Goal: Task Accomplishment & Management: Manage account settings

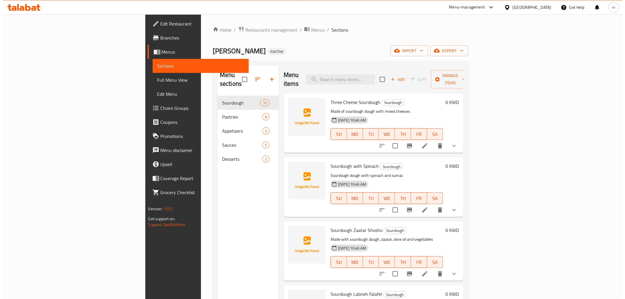
scroll to position [62, 0]
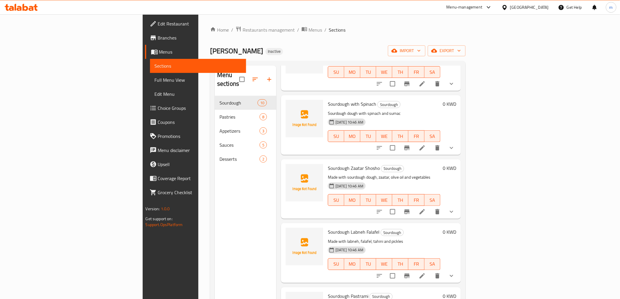
click at [155, 65] on span "Sections" at bounding box center [198, 65] width 87 height 7
click at [159, 53] on span "Menus" at bounding box center [200, 51] width 82 height 7
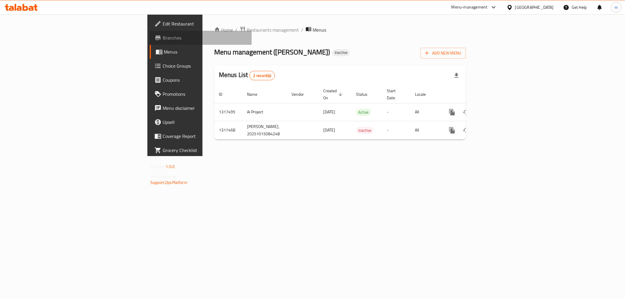
click at [162, 37] on span "Branches" at bounding box center [204, 37] width 84 height 7
click at [461, 54] on span "Add New Menu" at bounding box center [443, 52] width 36 height 7
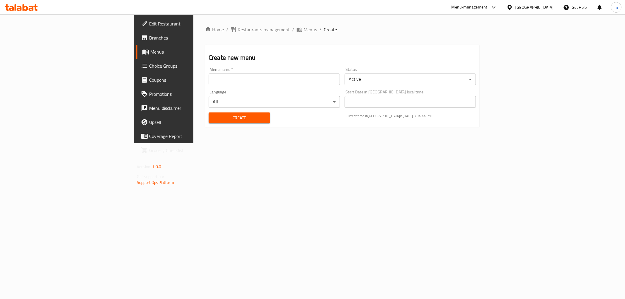
click at [270, 80] on input "text" at bounding box center [273, 79] width 131 height 12
type input "2025/10/15"
click at [213, 119] on span "Create" at bounding box center [239, 117] width 52 height 7
click at [425, 81] on body "Menu added successfully ​ Menu-management Kuwait Get Help m Edit Restaurant Bra…" at bounding box center [312, 156] width 625 height 285
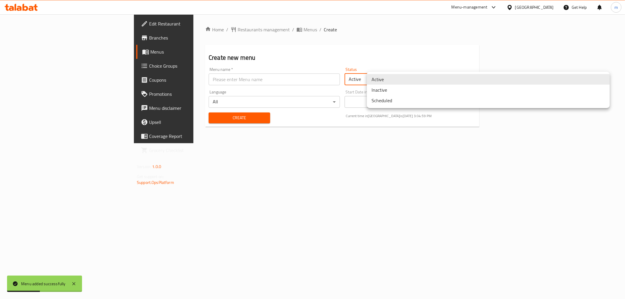
click at [35, 53] on div at bounding box center [312, 149] width 625 height 299
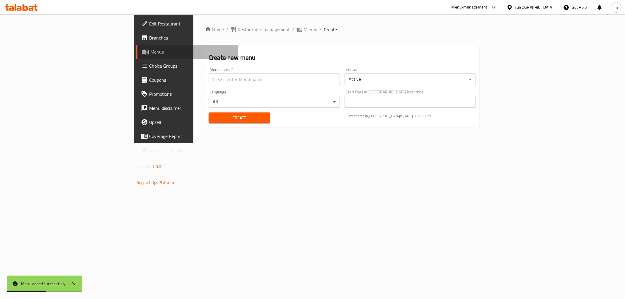
click at [150, 51] on span "Menus" at bounding box center [191, 51] width 83 height 7
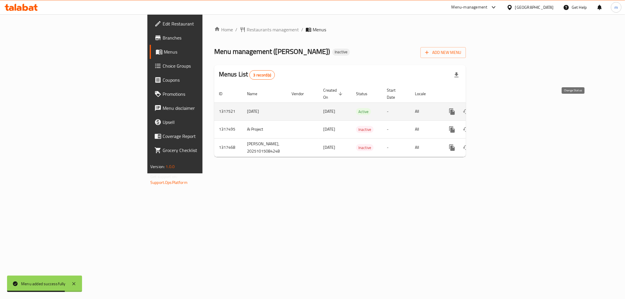
click at [469, 109] on icon "enhanced table" at bounding box center [466, 111] width 6 height 5
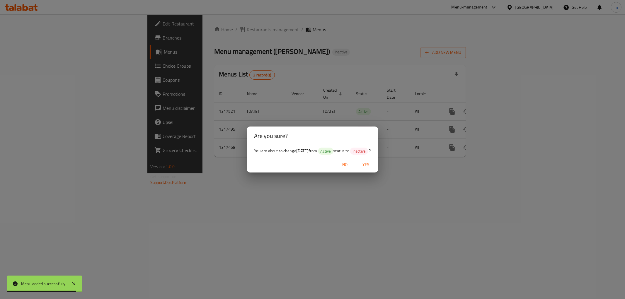
click at [368, 163] on span "Yes" at bounding box center [366, 164] width 14 height 7
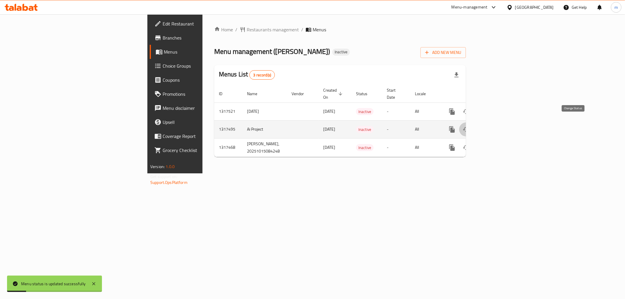
click at [473, 122] on button "enhanced table" at bounding box center [466, 129] width 14 height 14
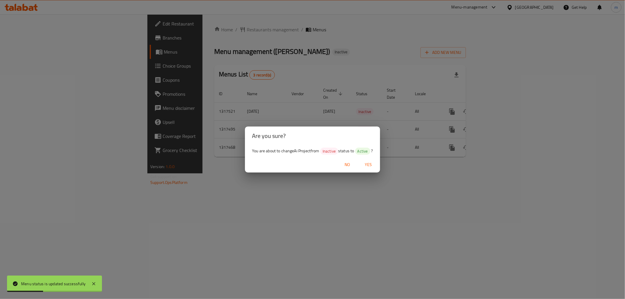
click at [368, 165] on span "Yes" at bounding box center [368, 164] width 14 height 7
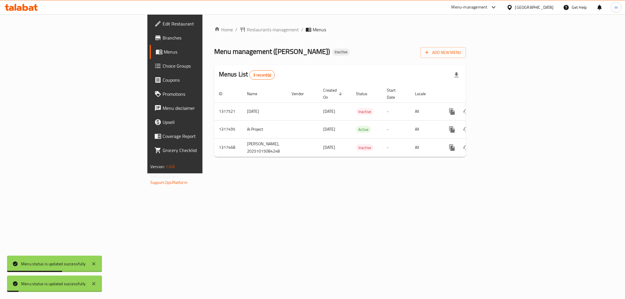
click at [361, 173] on div "Home / Restaurants management / Menus Menu management ( Fatayer Shosho ) Inacti…" at bounding box center [339, 93] width 275 height 159
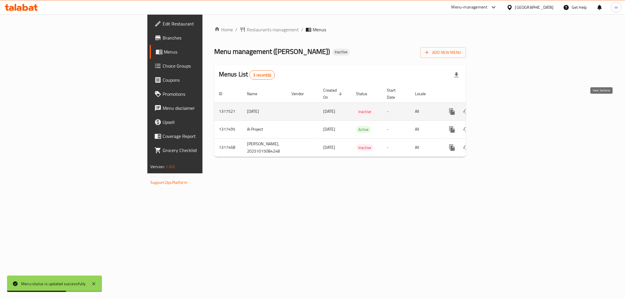
click at [497, 108] on icon "enhanced table" at bounding box center [493, 111] width 7 height 7
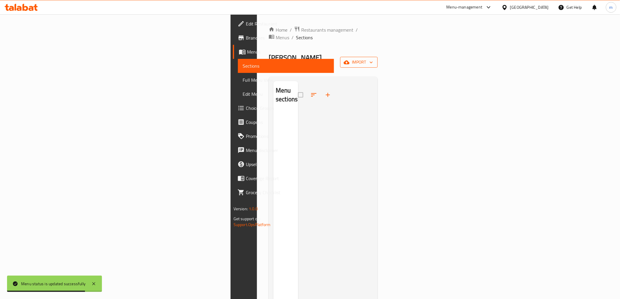
click at [373, 59] on span "import" at bounding box center [359, 62] width 28 height 7
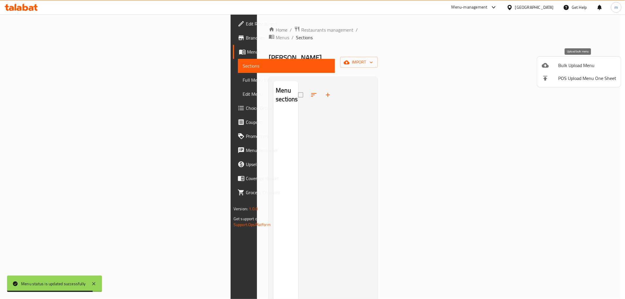
click at [572, 63] on span "Bulk Upload Menu" at bounding box center [587, 65] width 58 height 7
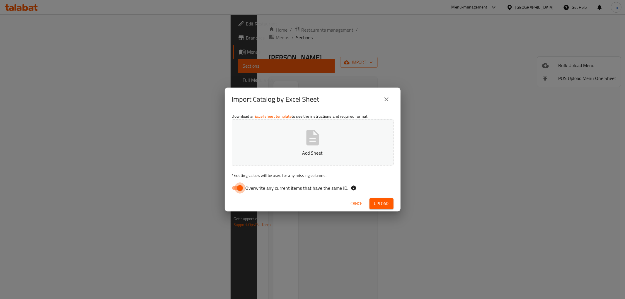
click at [240, 188] on input "Overwrite any current items that have the same ID." at bounding box center [239, 187] width 33 height 11
checkbox input "false"
click at [292, 154] on p "Add Sheet" at bounding box center [312, 152] width 143 height 7
click at [389, 201] on button "Upload" at bounding box center [381, 203] width 24 height 11
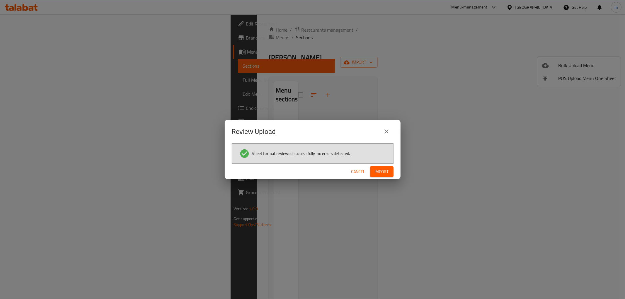
click at [391, 169] on button "Import" at bounding box center [381, 171] width 23 height 11
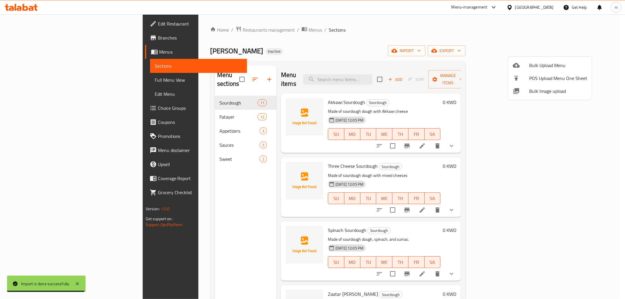
click at [616, 81] on div at bounding box center [312, 149] width 625 height 299
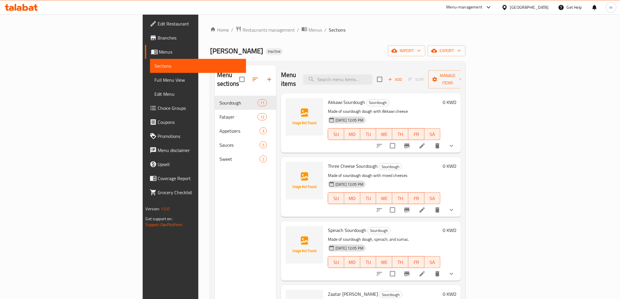
click at [155, 81] on span "Full Menu View" at bounding box center [198, 79] width 87 height 7
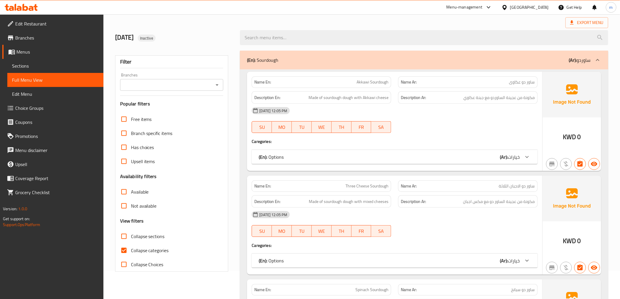
scroll to position [65, 0]
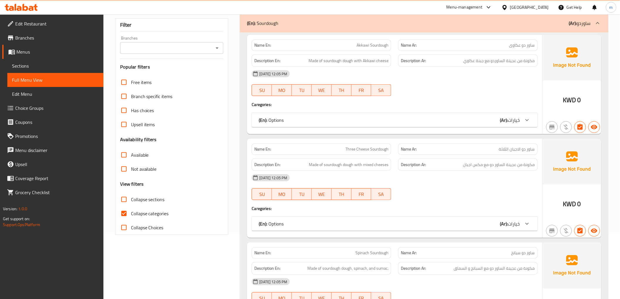
click at [124, 212] on input "Collapse categories" at bounding box center [124, 213] width 14 height 14
checkbox input "false"
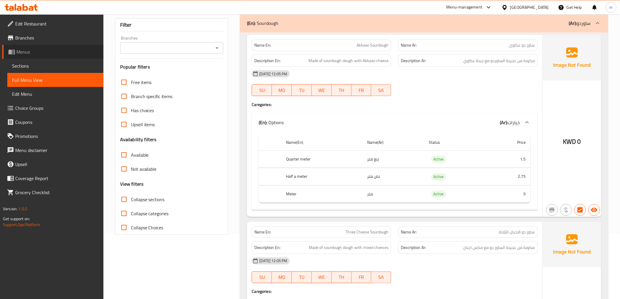
click at [59, 52] on span "Menus" at bounding box center [57, 51] width 82 height 7
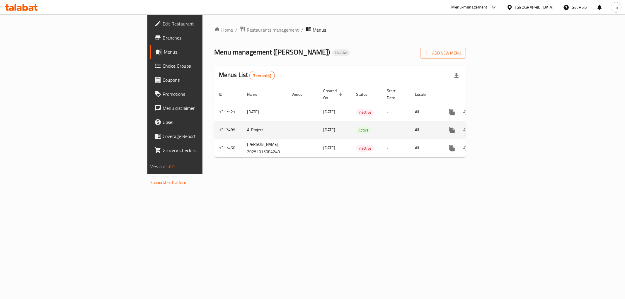
click at [501, 123] on link "enhanced table" at bounding box center [494, 130] width 14 height 14
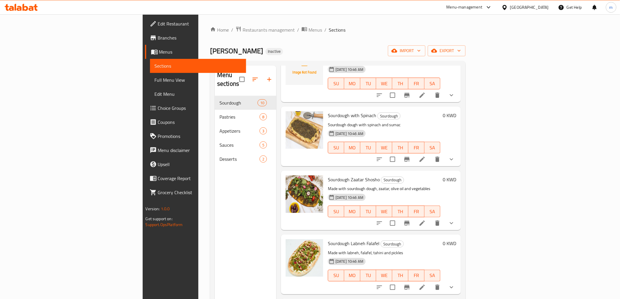
scroll to position [32, 0]
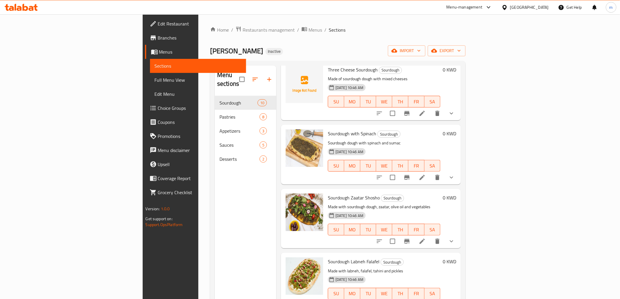
click at [159, 51] on span "Menus" at bounding box center [200, 51] width 82 height 7
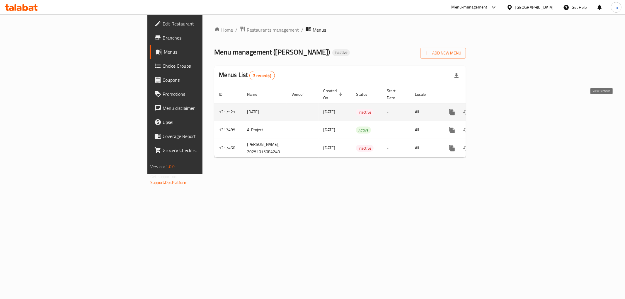
click at [497, 109] on icon "enhanced table" at bounding box center [493, 112] width 7 height 7
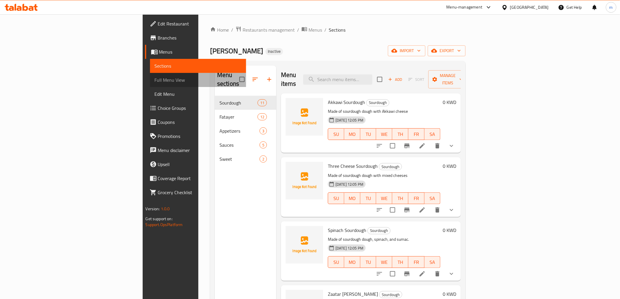
click at [155, 81] on span "Full Menu View" at bounding box center [198, 79] width 87 height 7
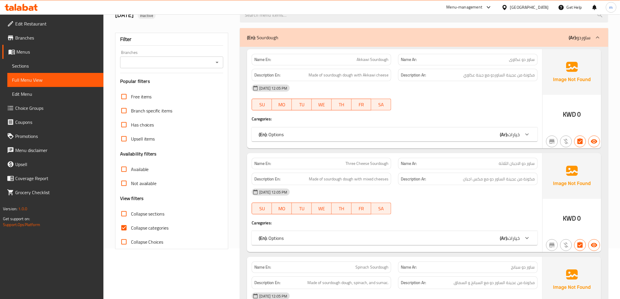
scroll to position [130, 0]
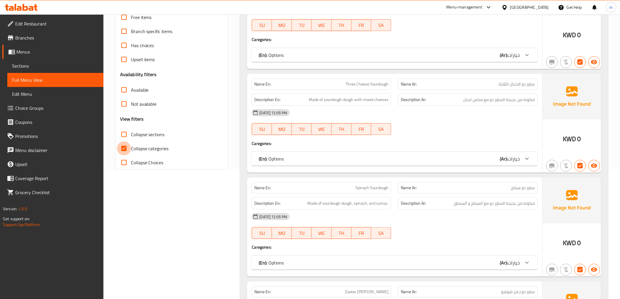
click at [119, 148] on input "Collapse categories" at bounding box center [124, 148] width 14 height 14
checkbox input "false"
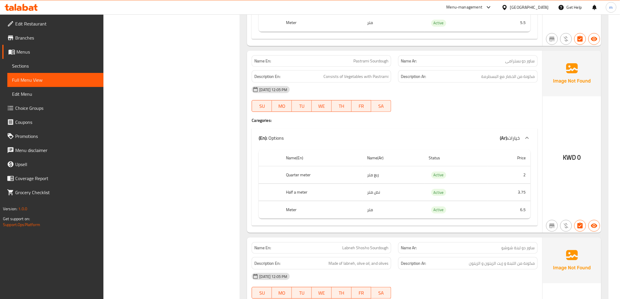
scroll to position [1008, 0]
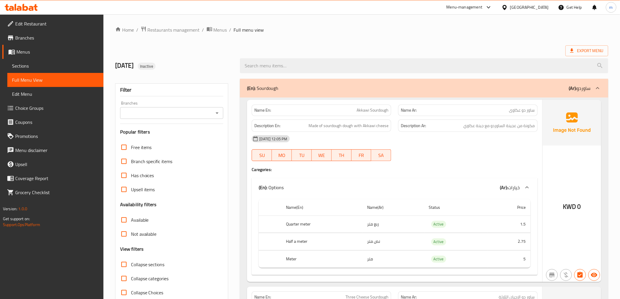
scroll to position [2810, 0]
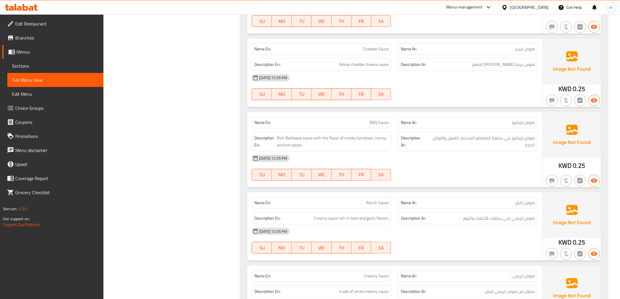
scroll to position [4749, 0]
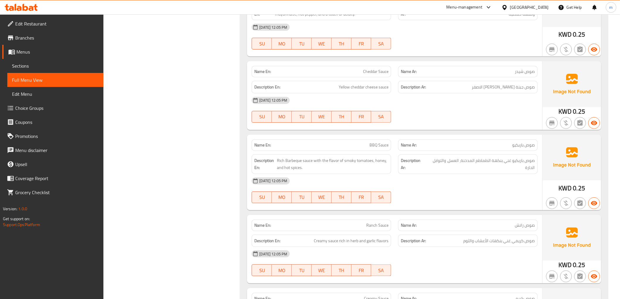
click at [39, 76] on span "Full Menu View" at bounding box center [55, 79] width 87 height 7
click at [38, 79] on span "Full Menu View" at bounding box center [55, 79] width 87 height 7
click at [30, 66] on span "Sections" at bounding box center [55, 65] width 87 height 7
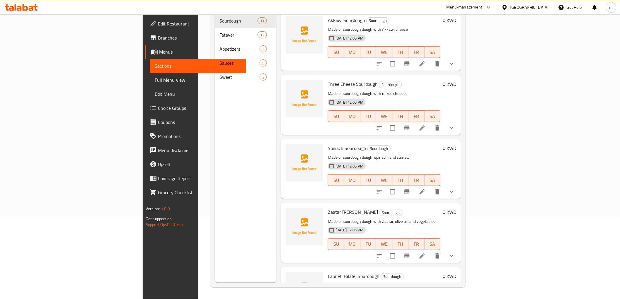
scroll to position [82, 0]
click at [155, 77] on span "Full Menu View" at bounding box center [198, 79] width 87 height 7
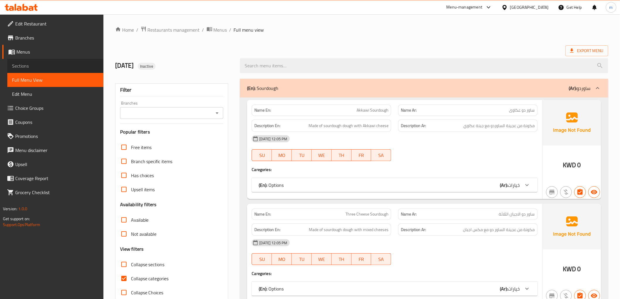
click at [37, 67] on span "Sections" at bounding box center [55, 65] width 87 height 7
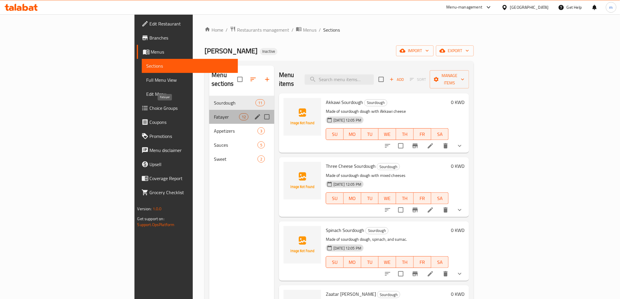
click at [214, 113] on span "Fatayer" at bounding box center [226, 116] width 25 height 7
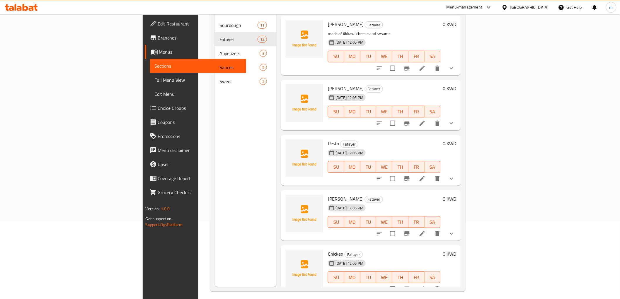
scroll to position [82, 0]
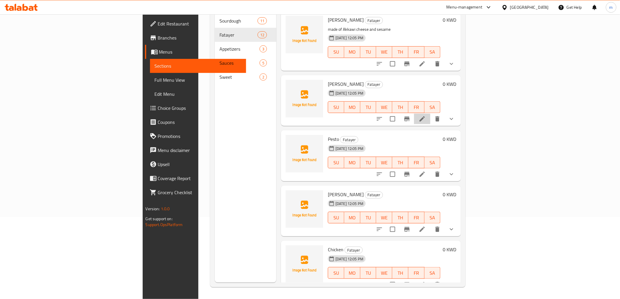
click at [430, 114] on li at bounding box center [422, 119] width 16 height 11
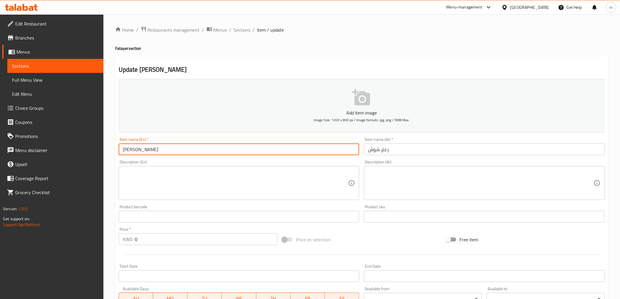
click at [192, 152] on input "Zaatar Shosho" at bounding box center [239, 149] width 241 height 12
paste input "Fatayer"
type input "Zaatar Shosho Fatayer"
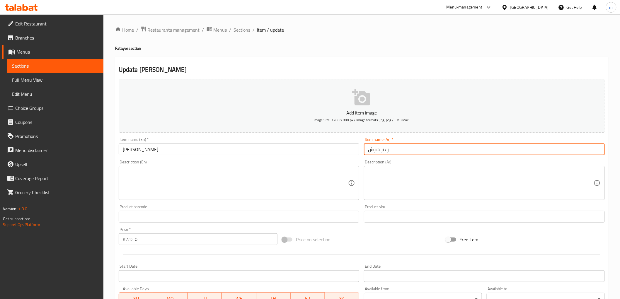
click at [416, 150] on input "زعتر شوش" at bounding box center [484, 149] width 241 height 12
click at [398, 151] on input "فطاير زعتر شوش" at bounding box center [484, 149] width 241 height 12
paste input "ئ"
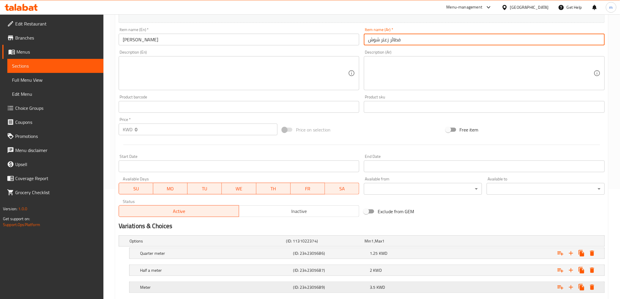
scroll to position [145, 0]
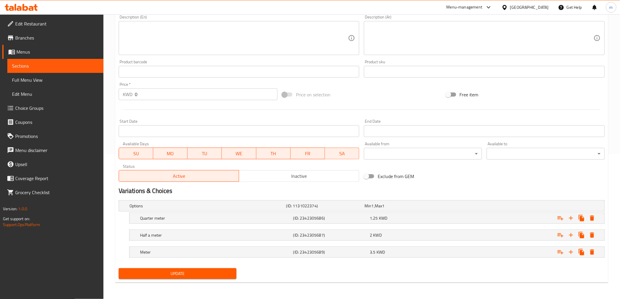
type input "فطائر زعتر شوش"
click at [230, 275] on span "Update" at bounding box center [177, 273] width 109 height 7
click at [73, 66] on span "Sections" at bounding box center [55, 65] width 87 height 7
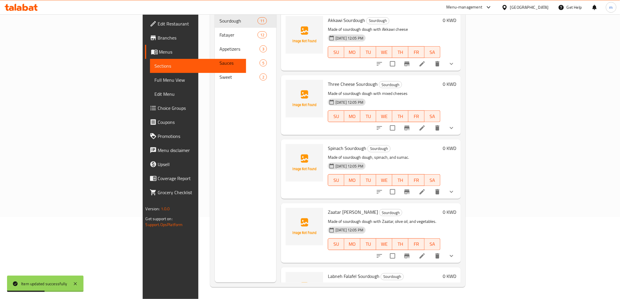
scroll to position [82, 0]
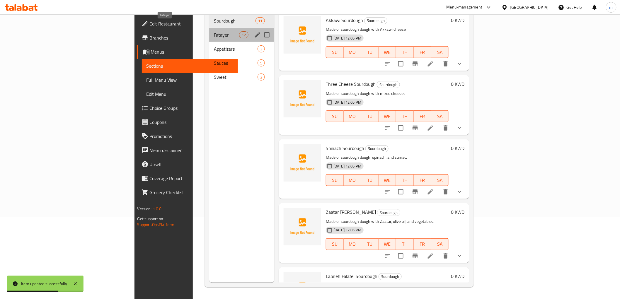
click at [214, 31] on span "Fatayer" at bounding box center [226, 34] width 25 height 7
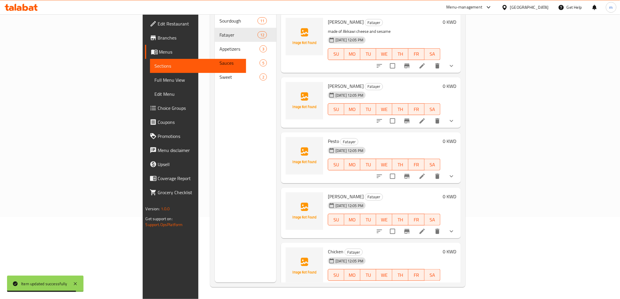
scroll to position [448, 0]
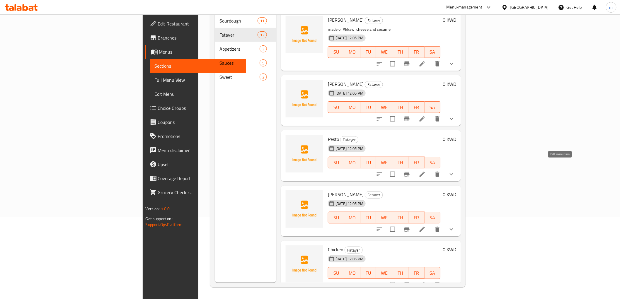
click at [425, 171] on icon at bounding box center [421, 174] width 7 height 7
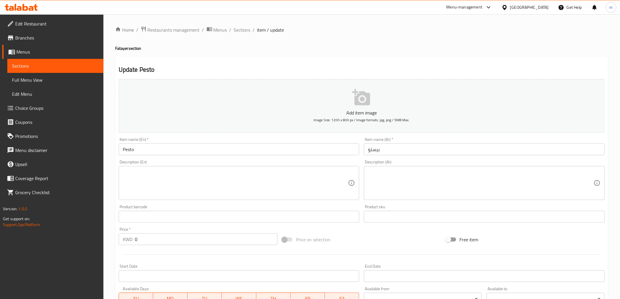
click at [429, 148] on input "بيستو" at bounding box center [484, 149] width 241 height 12
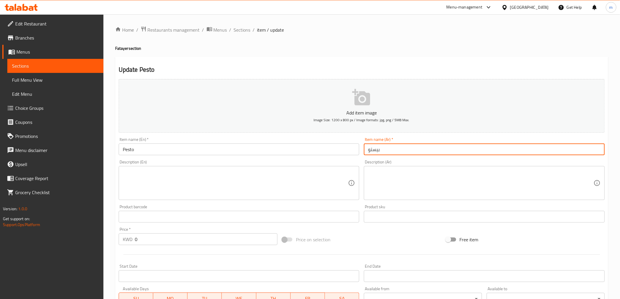
click at [367, 151] on input "بيستو" at bounding box center [484, 149] width 241 height 12
paste input "فطائر"
type input "فطائر بيستو"
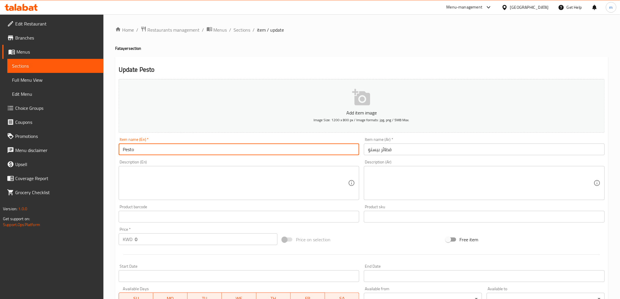
click at [259, 147] on input "Pesto" at bounding box center [239, 149] width 241 height 12
click at [122, 151] on input "Pesto" at bounding box center [239, 149] width 241 height 12
click at [153, 152] on input "Pesto" at bounding box center [239, 149] width 241 height 12
paste input "Fatayer"
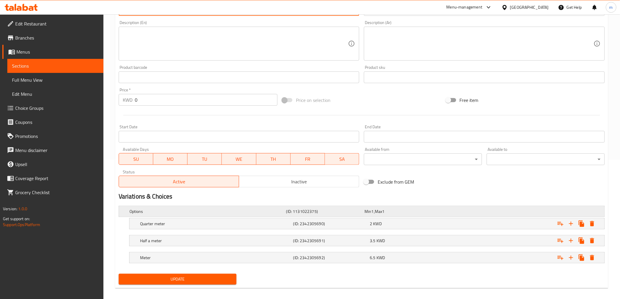
scroll to position [145, 0]
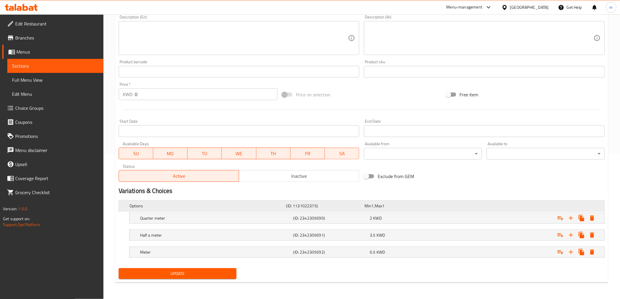
type input "Pesto Fatayer"
click at [221, 273] on span "Update" at bounding box center [177, 273] width 109 height 7
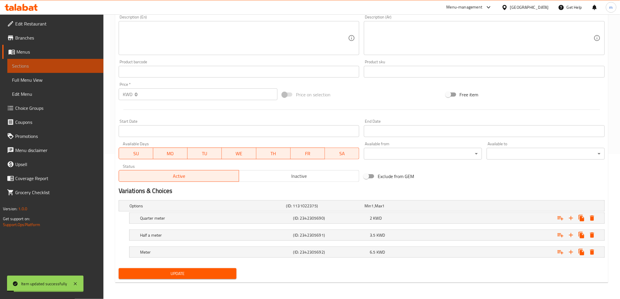
click at [64, 62] on link "Sections" at bounding box center [55, 66] width 96 height 14
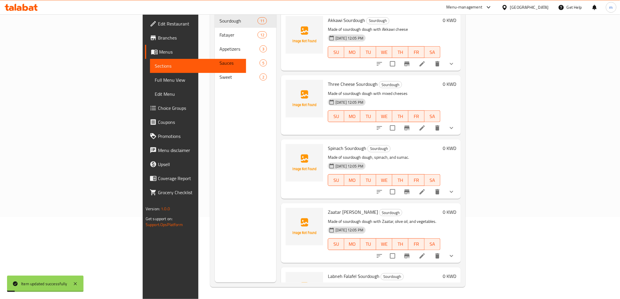
scroll to position [82, 0]
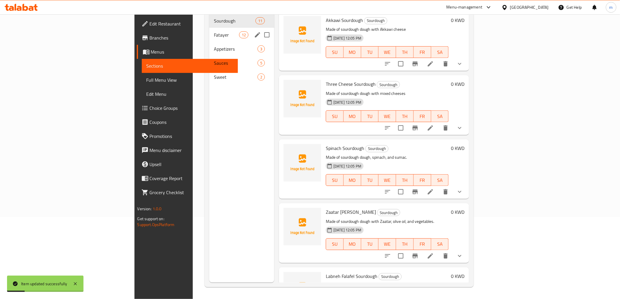
click at [209, 30] on div "Fatayer 12" at bounding box center [241, 35] width 65 height 14
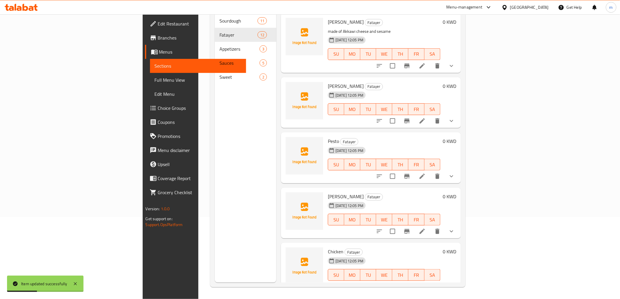
scroll to position [448, 0]
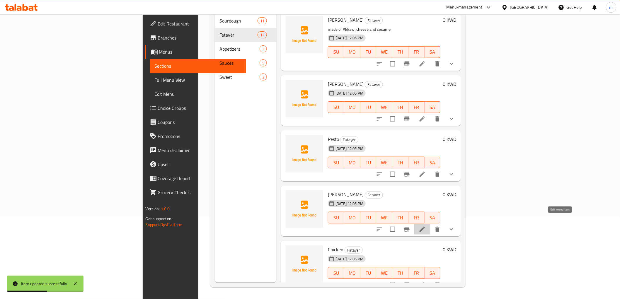
click at [425, 226] on icon at bounding box center [421, 229] width 7 height 7
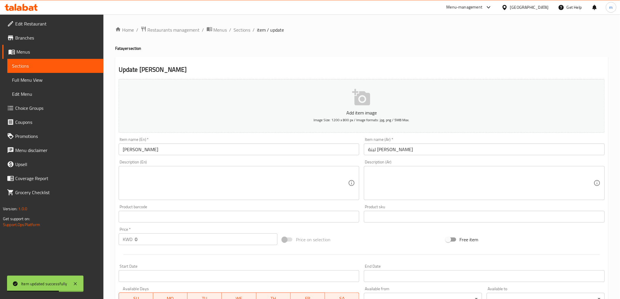
click at [230, 148] on input "Shosho Labneh" at bounding box center [239, 149] width 241 height 12
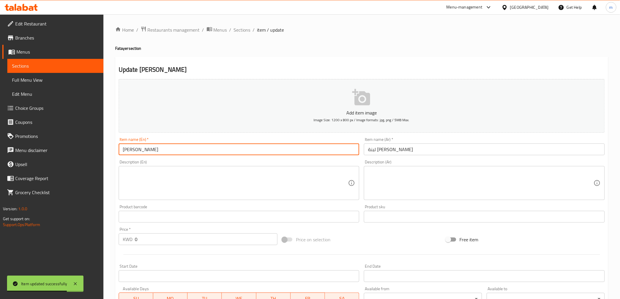
paste input "Fatayer"
type input "Shosho Labneh Fatayer"
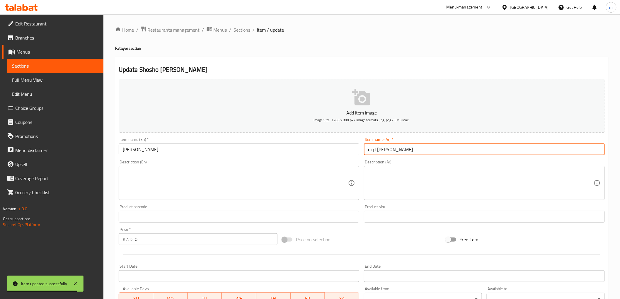
click at [400, 151] on input "لبنة شوشو" at bounding box center [484, 149] width 241 height 12
click at [367, 150] on input "لبنة شوشو" at bounding box center [484, 149] width 241 height 12
paste input "فطائر"
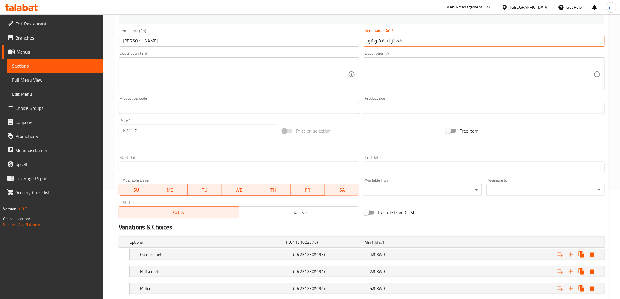
scroll to position [145, 0]
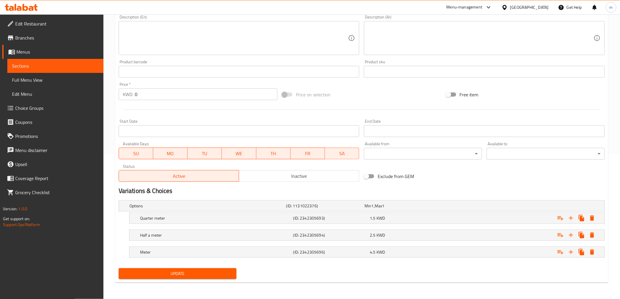
type input "فطائر لبنة شوشو"
click at [192, 276] on span "Update" at bounding box center [177, 273] width 109 height 7
click at [54, 64] on span "Sections" at bounding box center [55, 65] width 87 height 7
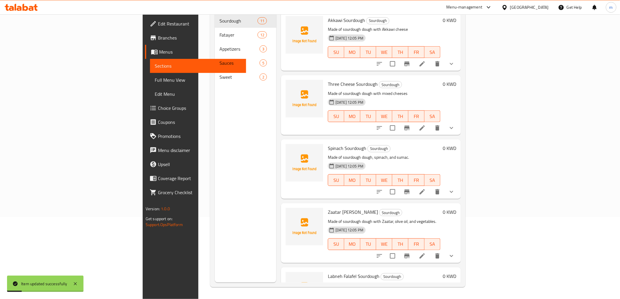
scroll to position [82, 0]
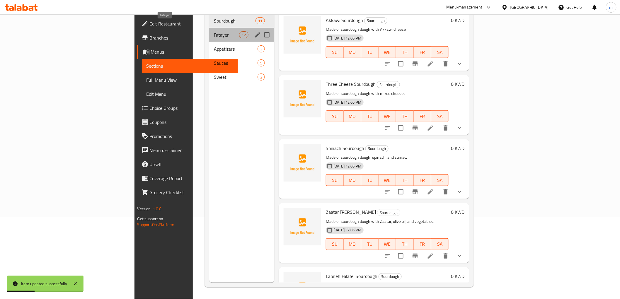
click at [214, 31] on span "Fatayer" at bounding box center [226, 34] width 25 height 7
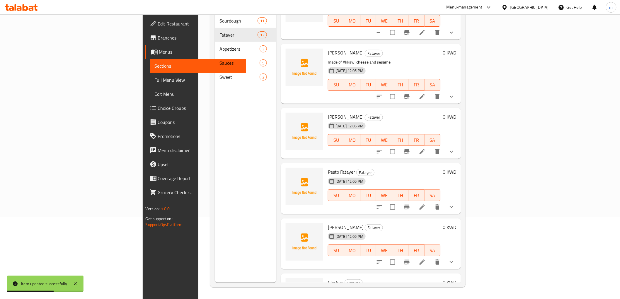
scroll to position [448, 0]
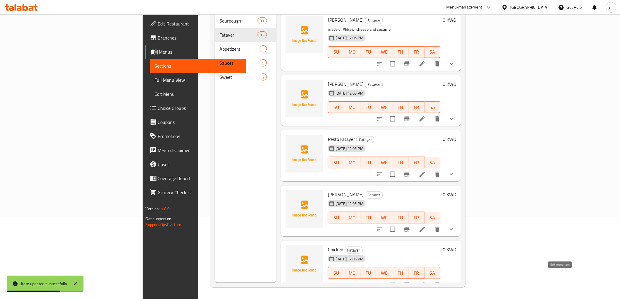
click at [425, 281] on icon at bounding box center [421, 284] width 7 height 7
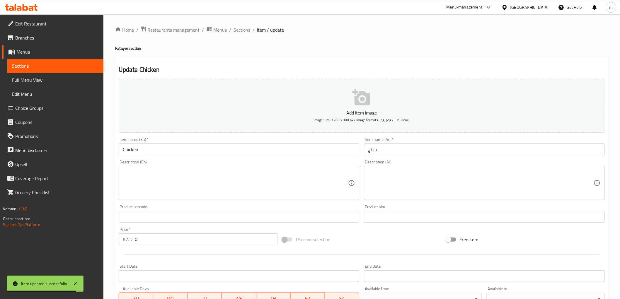
click at [279, 147] on input "Chicken" at bounding box center [239, 149] width 241 height 12
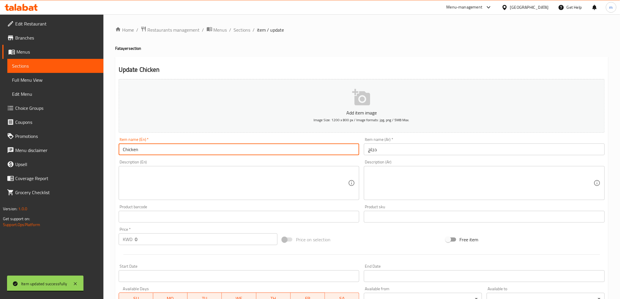
type input "Chicken"
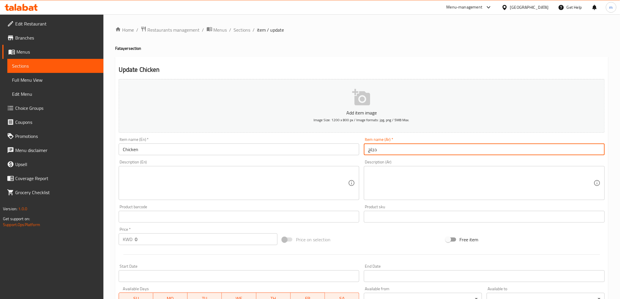
click at [388, 155] on input "دجاج" at bounding box center [484, 149] width 241 height 12
click at [367, 151] on input "دجاج" at bounding box center [484, 149] width 241 height 12
paste input "فطائر"
type input "فطائر دجاج"
click at [306, 146] on input "Chicken" at bounding box center [239, 149] width 241 height 12
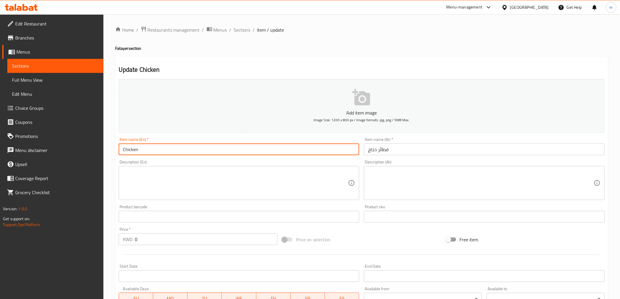
paste input "Fatayer"
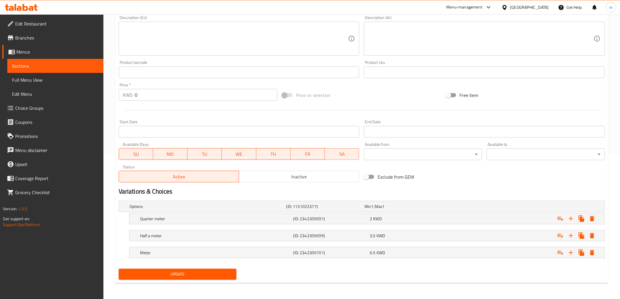
scroll to position [145, 0]
type input "Chicken Fatayer"
click at [209, 269] on button "Update" at bounding box center [178, 273] width 118 height 11
click at [51, 22] on span "Edit Restaurant" at bounding box center [56, 23] width 83 height 7
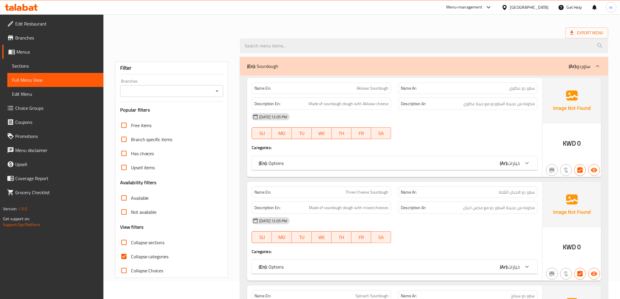
scroll to position [32, 0]
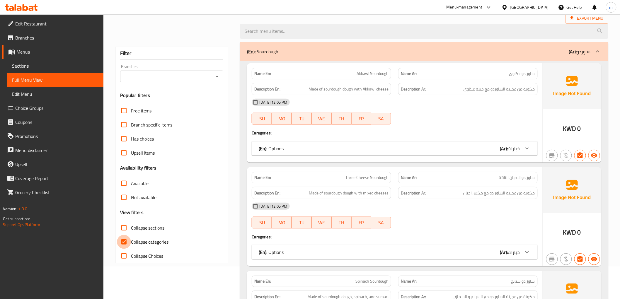
click at [127, 242] on input "Collapse categories" at bounding box center [124, 242] width 14 height 14
checkbox input "false"
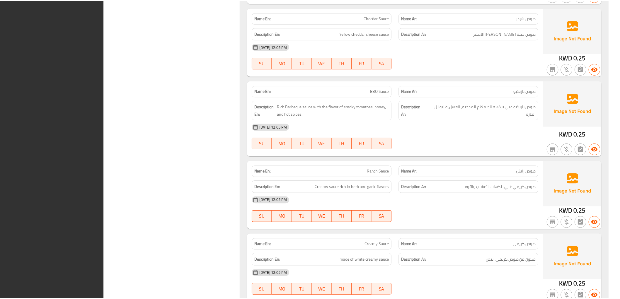
scroll to position [5009, 0]
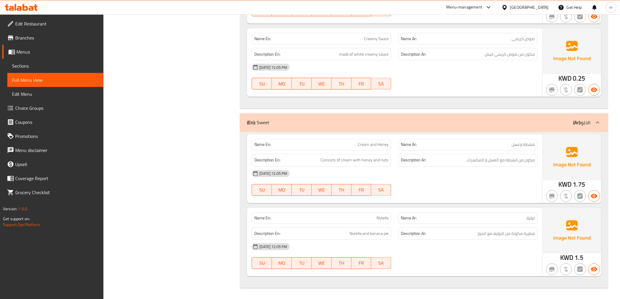
click at [42, 25] on span "Edit Restaurant" at bounding box center [56, 23] width 83 height 7
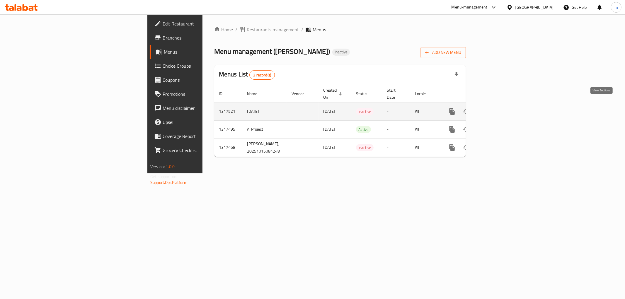
click at [497, 108] on icon "enhanced table" at bounding box center [493, 111] width 7 height 7
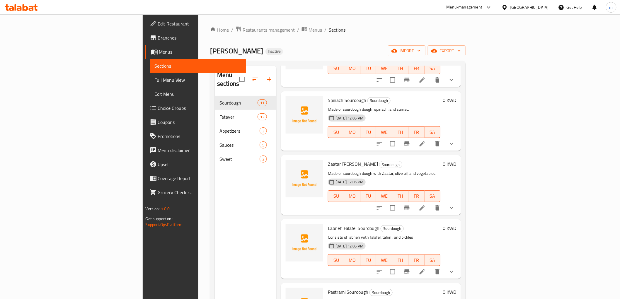
scroll to position [97, 0]
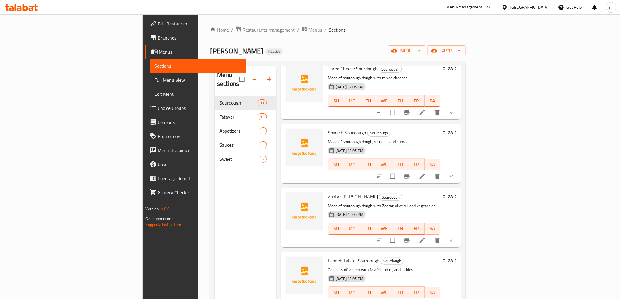
click at [158, 34] on span "Branches" at bounding box center [199, 37] width 83 height 7
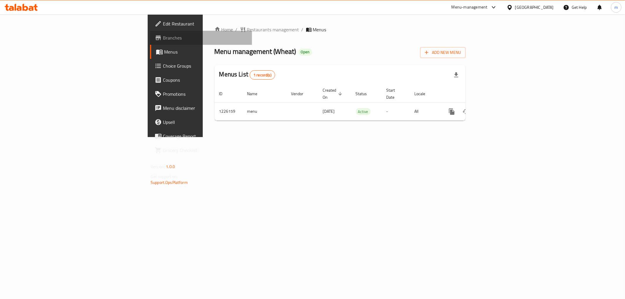
click at [163, 37] on span "Branches" at bounding box center [205, 37] width 84 height 7
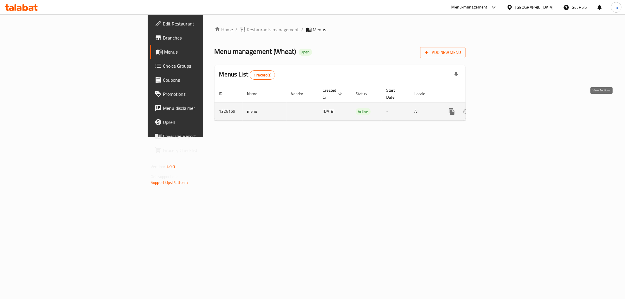
click at [501, 106] on link "enhanced table" at bounding box center [494, 112] width 14 height 14
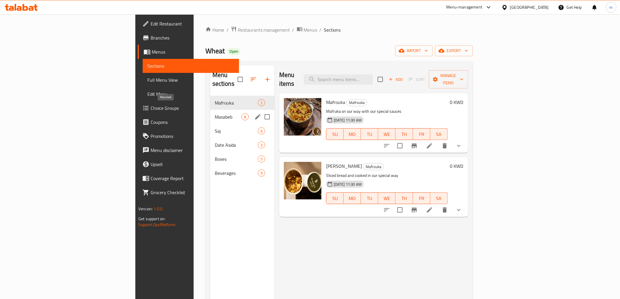
click at [215, 113] on span "Masabeb" at bounding box center [228, 116] width 27 height 7
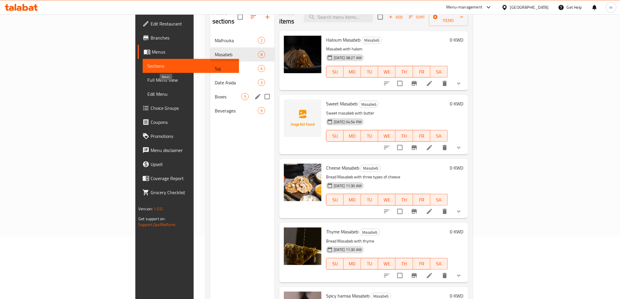
scroll to position [65, 0]
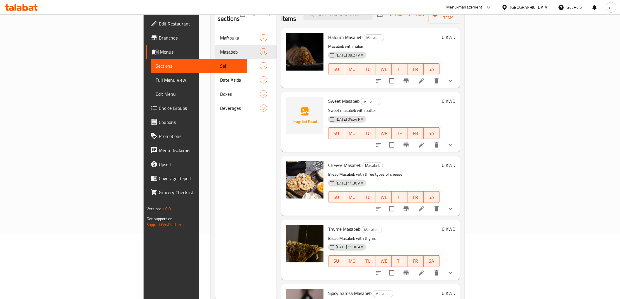
click at [155, 78] on span "Full Menu View" at bounding box center [198, 79] width 87 height 7
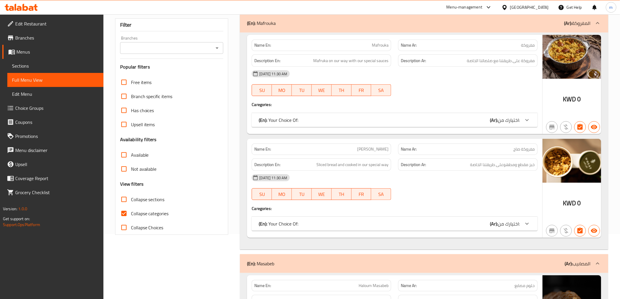
click at [122, 215] on input "Collapse categories" at bounding box center [124, 213] width 14 height 14
checkbox input "false"
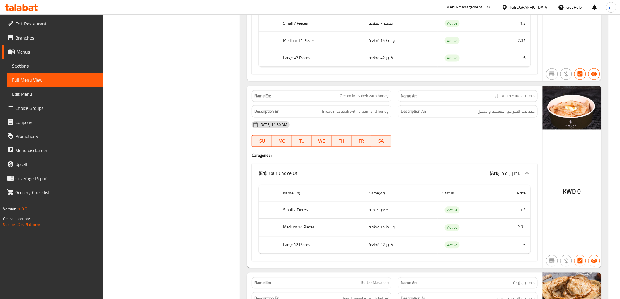
scroll to position [1334, 0]
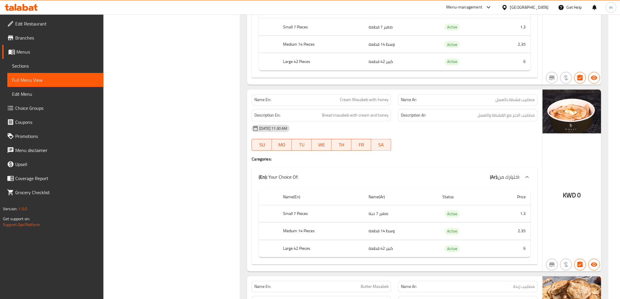
click at [31, 37] on span "Branches" at bounding box center [56, 37] width 83 height 7
